Goal: Task Accomplishment & Management: Use online tool/utility

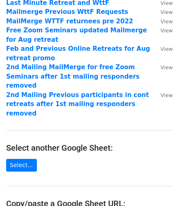
scroll to position [68, 0]
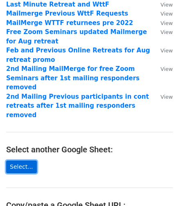
click at [21, 161] on link "Select..." at bounding box center [21, 167] width 31 height 13
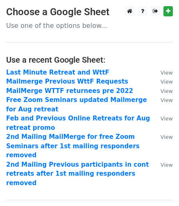
scroll to position [12, 0]
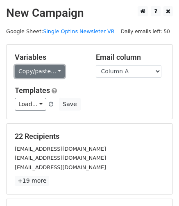
click at [56, 71] on link "Copy/paste..." at bounding box center [40, 71] width 50 height 13
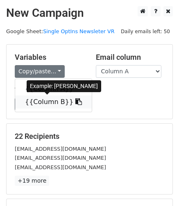
click at [53, 105] on link "{{Column B}}" at bounding box center [53, 102] width 77 height 13
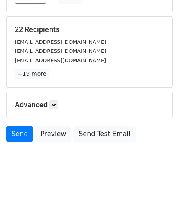
scroll to position [111, 0]
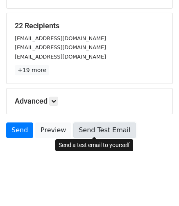
click at [95, 128] on link "Send Test Email" at bounding box center [104, 131] width 62 height 16
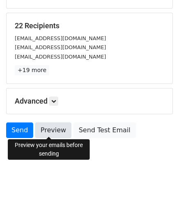
click at [47, 130] on link "Preview" at bounding box center [53, 131] width 36 height 16
click at [52, 132] on link "Preview" at bounding box center [53, 131] width 36 height 16
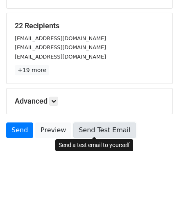
click at [92, 127] on link "Send Test Email" at bounding box center [104, 131] width 62 height 16
click at [105, 127] on link "Send Test Email" at bounding box center [104, 131] width 62 height 16
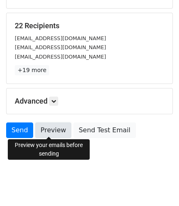
click at [49, 123] on link "Preview" at bounding box center [53, 131] width 36 height 16
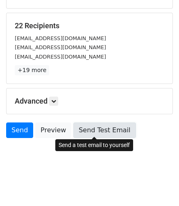
click at [81, 133] on link "Send Test Email" at bounding box center [104, 131] width 62 height 16
click at [88, 125] on link "Send Test Email" at bounding box center [104, 131] width 62 height 16
click at [89, 127] on link "Send Test Email" at bounding box center [104, 131] width 62 height 16
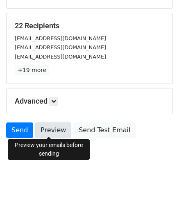
click at [48, 129] on link "Preview" at bounding box center [53, 131] width 36 height 16
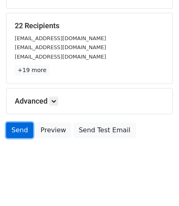
click at [16, 132] on link "Send" at bounding box center [19, 131] width 27 height 16
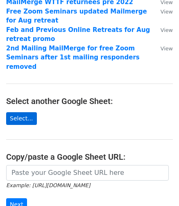
scroll to position [98, 0]
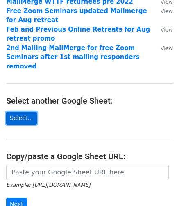
click at [25, 112] on link "Select..." at bounding box center [21, 118] width 31 height 13
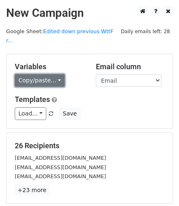
click at [53, 74] on link "Copy/paste..." at bounding box center [40, 80] width 50 height 13
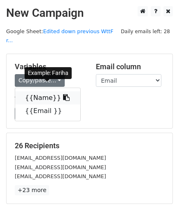
click at [43, 91] on link "{{Name}}" at bounding box center [47, 97] width 65 height 13
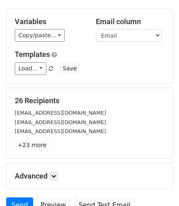
scroll to position [111, 0]
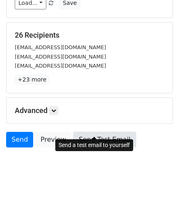
click at [102, 132] on link "Send Test Email" at bounding box center [104, 140] width 62 height 16
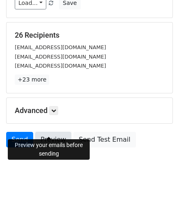
click at [49, 132] on link "Preview" at bounding box center [53, 140] width 36 height 16
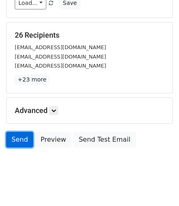
click at [22, 132] on link "Send" at bounding box center [19, 140] width 27 height 16
